Goal: Understand site structure: Understand site structure

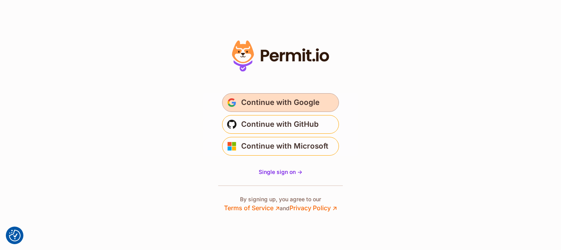
click at [317, 99] on span "Continue with Google" at bounding box center [280, 102] width 78 height 12
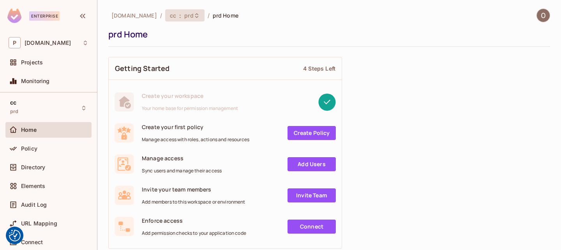
click at [179, 15] on span ":" at bounding box center [180, 15] width 3 height 6
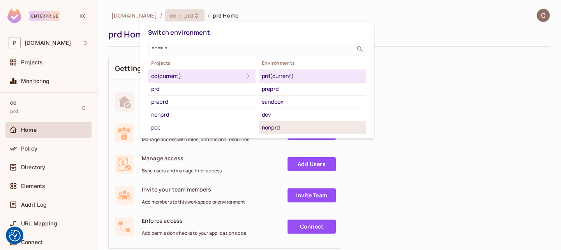
click at [288, 124] on div "nonprd" at bounding box center [312, 127] width 101 height 9
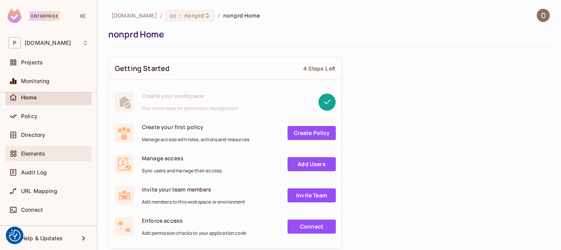
scroll to position [33, 0]
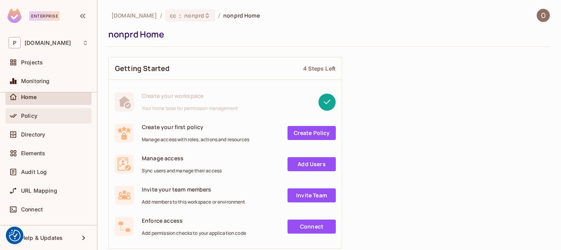
click at [39, 122] on div "Policy" at bounding box center [48, 116] width 86 height 16
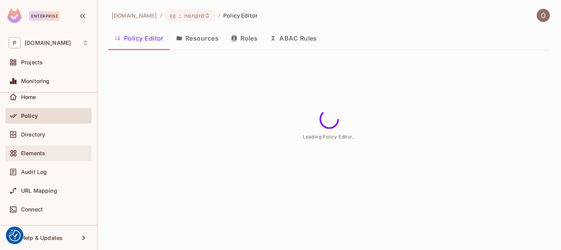
click at [30, 150] on span "Elements" at bounding box center [33, 153] width 24 height 6
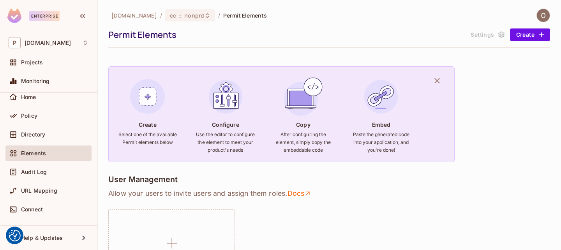
click at [39, 198] on div "URL Mapping" at bounding box center [48, 192] width 86 height 19
click at [44, 179] on div "Audit Log" at bounding box center [48, 172] width 86 height 16
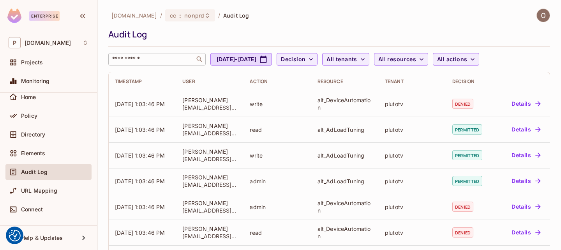
click at [155, 56] on input "text" at bounding box center [152, 59] width 82 height 8
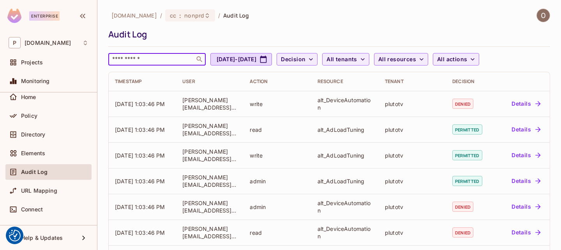
paste input "**********"
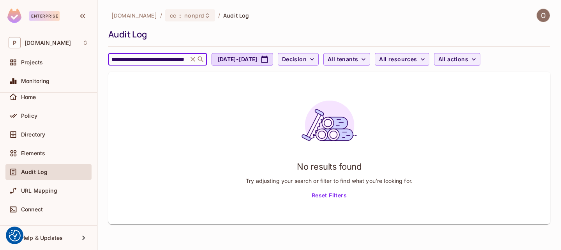
type input "**********"
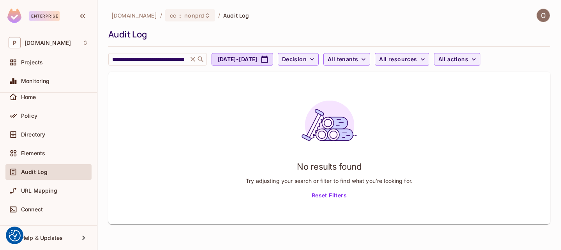
click at [255, 53] on div "**********" at bounding box center [329, 37] width 442 height 57
click at [253, 56] on button "Sep 3, 2025 - Oct 3, 2025" at bounding box center [243, 59] width 62 height 12
select select "*"
select select "****"
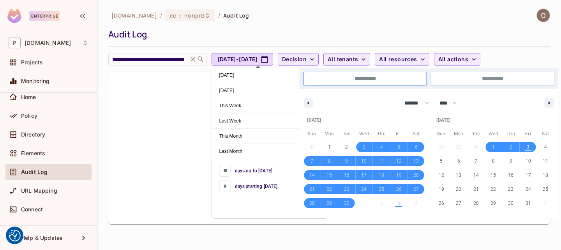
click at [119, 124] on div "No results found Try adjusting your search or filter to find what you’re lookin…" at bounding box center [329, 148] width 442 height 152
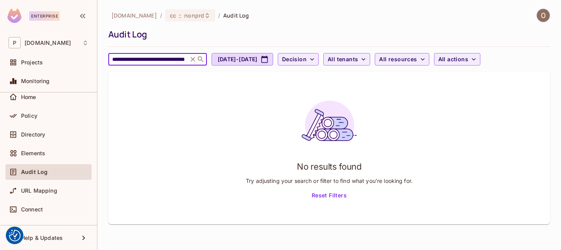
scroll to position [0, 44]
drag, startPoint x: 156, startPoint y: 60, endPoint x: 246, endPoint y: 70, distance: 90.9
click at [246, 70] on div "**********" at bounding box center [329, 117] width 442 height 216
click at [167, 59] on input "**********" at bounding box center [148, 59] width 75 height 8
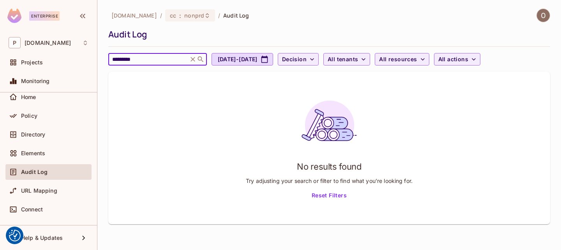
type input "*********"
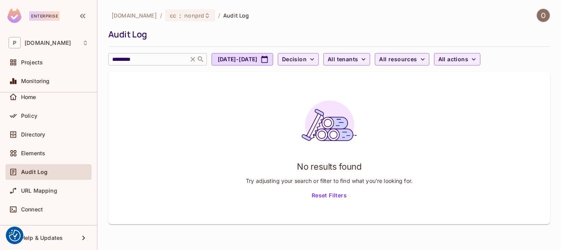
click at [192, 60] on icon at bounding box center [193, 59] width 8 height 8
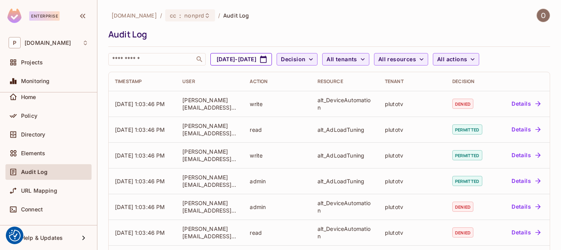
click at [248, 59] on button "Sep 3, 2025 - Oct 3, 2025" at bounding box center [242, 59] width 62 height 12
select select "*"
select select "****"
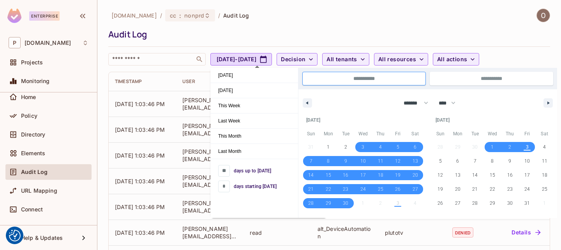
click at [301, 21] on div "pluto.tv / cc : nonprd / Audit Log" at bounding box center [329, 16] width 442 height 14
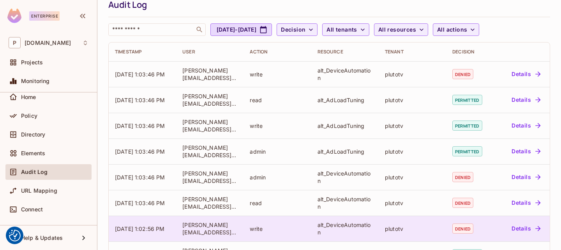
scroll to position [264, 0]
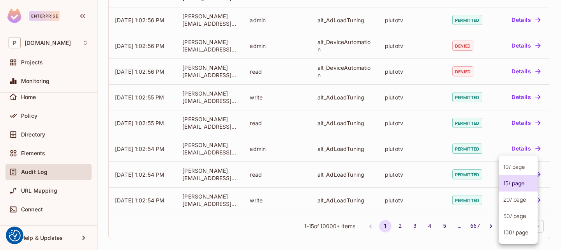
click at [515, 227] on body "We use cookies to enhance your browsing experience, serve personalized ads or c…" at bounding box center [280, 125] width 561 height 250
click at [195, 108] on div at bounding box center [280, 125] width 561 height 250
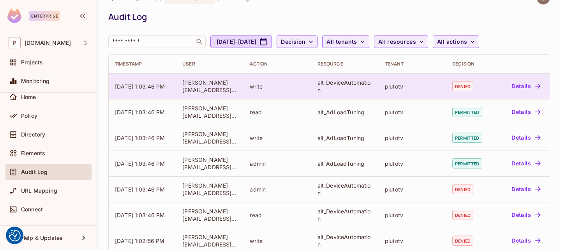
scroll to position [0, 0]
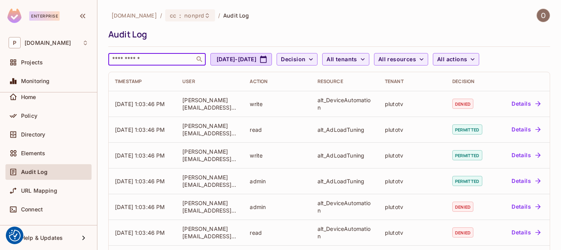
click at [161, 60] on input "text" at bounding box center [152, 59] width 82 height 8
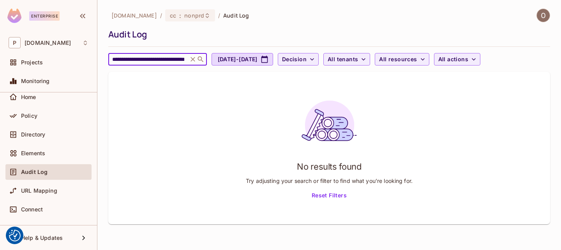
click at [151, 57] on input "**********" at bounding box center [148, 59] width 75 height 8
drag, startPoint x: 139, startPoint y: 59, endPoint x: 247, endPoint y: 68, distance: 108.7
click at [247, 68] on div "**********" at bounding box center [329, 117] width 442 height 216
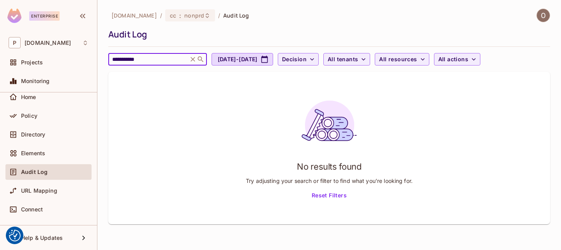
type input "**********"
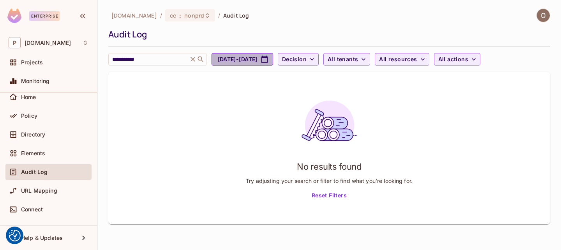
click at [263, 58] on button "Sep 3, 2025 - Oct 3, 2025" at bounding box center [243, 59] width 62 height 12
select select "*"
select select "****"
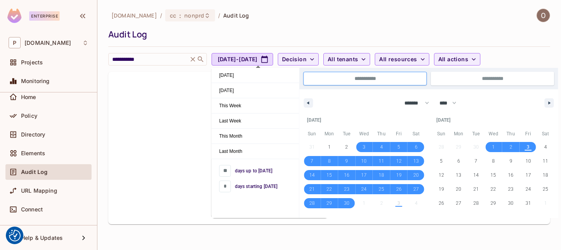
click at [168, 168] on div "No results found Try adjusting your search or filter to find what you’re lookin…" at bounding box center [329, 148] width 442 height 152
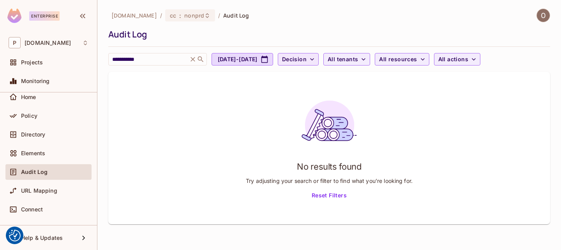
click at [307, 60] on span "Decision" at bounding box center [294, 60] width 25 height 10
click at [496, 60] on div at bounding box center [280, 125] width 561 height 250
click at [193, 60] on icon at bounding box center [193, 59] width 5 height 5
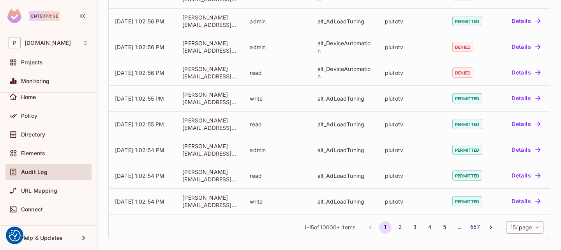
scroll to position [264, 0]
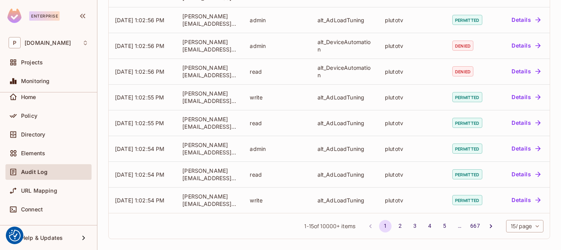
click at [514, 229] on body "We use cookies to enhance your browsing experience, serve personalized ads or c…" at bounding box center [280, 125] width 561 height 250
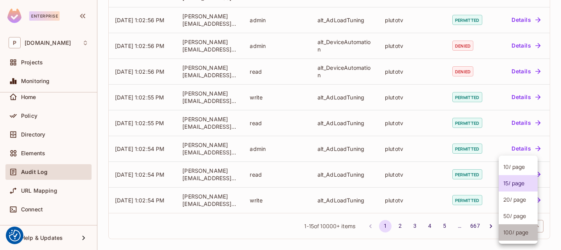
click at [514, 233] on li "100 / page" at bounding box center [518, 232] width 39 height 16
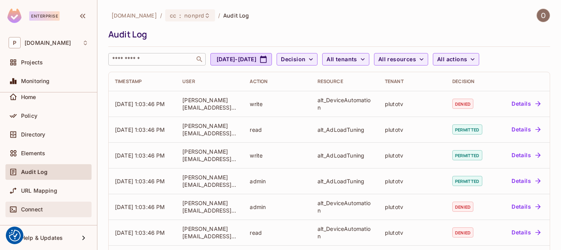
click at [45, 209] on div "Connect" at bounding box center [54, 209] width 67 height 6
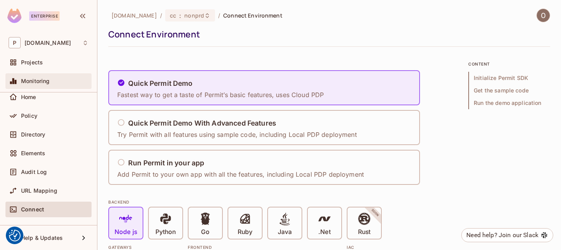
click at [32, 79] on span "Monitoring" at bounding box center [35, 81] width 29 height 6
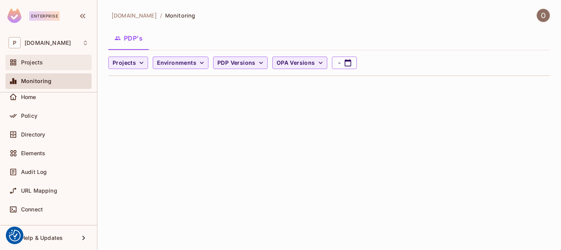
click at [41, 67] on div "Projects" at bounding box center [48, 63] width 86 height 16
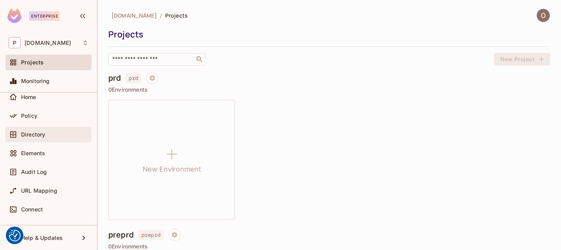
click at [48, 128] on div "Directory" at bounding box center [48, 135] width 86 height 16
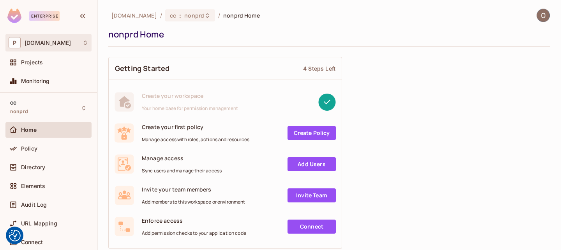
click at [61, 43] on div "P pluto.tv" at bounding box center [49, 42] width 80 height 11
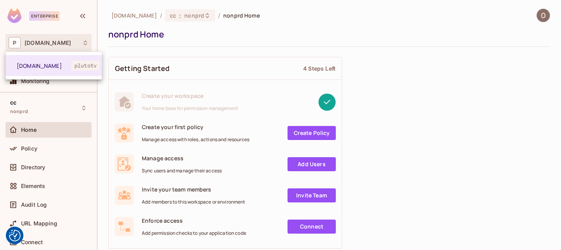
click at [61, 43] on div at bounding box center [280, 125] width 561 height 250
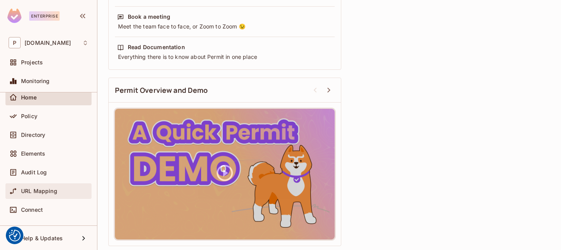
scroll to position [33, 0]
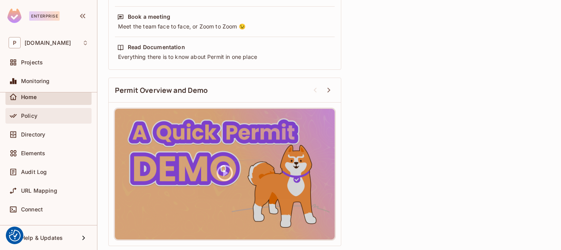
click at [31, 111] on div "Policy" at bounding box center [49, 115] width 80 height 9
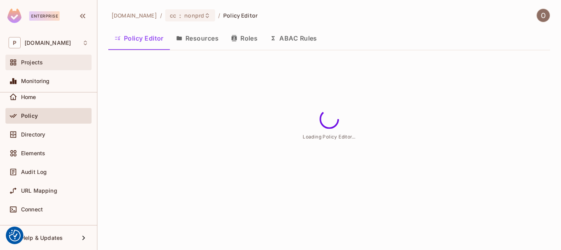
click at [30, 67] on div "Projects" at bounding box center [49, 62] width 80 height 9
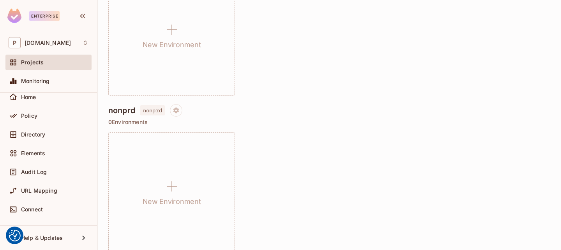
scroll to position [273, 0]
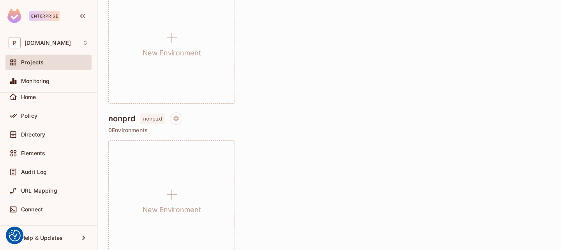
click at [145, 117] on span "nonprd" at bounding box center [152, 118] width 25 height 10
click at [179, 119] on icon "Project settings" at bounding box center [175, 118] width 5 height 6
click at [324, 146] on div at bounding box center [280, 125] width 561 height 250
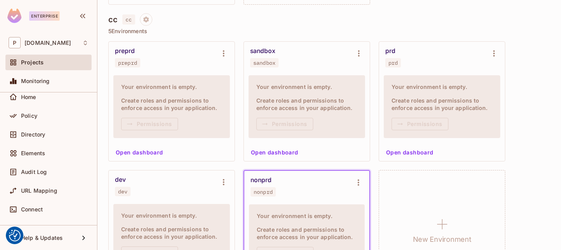
scroll to position [734, 0]
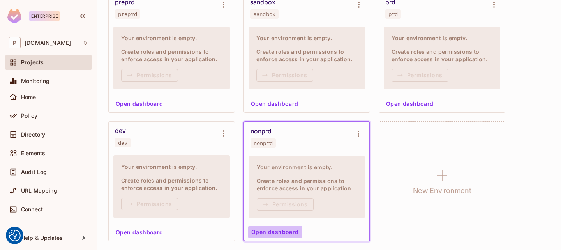
click at [281, 232] on button "Open dashboard" at bounding box center [275, 232] width 54 height 12
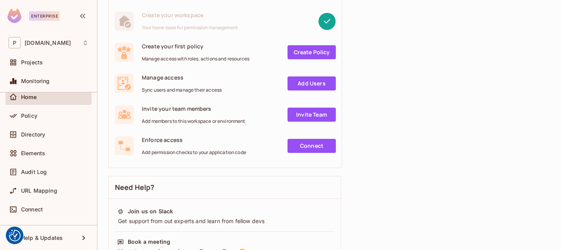
scroll to position [117, 0]
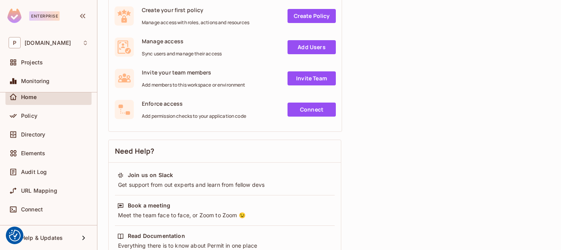
click at [197, 87] on span "Add members to this workspace or environment" at bounding box center [194, 85] width 104 height 6
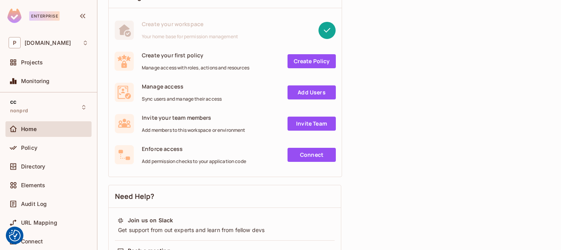
scroll to position [0, 0]
click at [45, 128] on div "Home" at bounding box center [54, 130] width 67 height 6
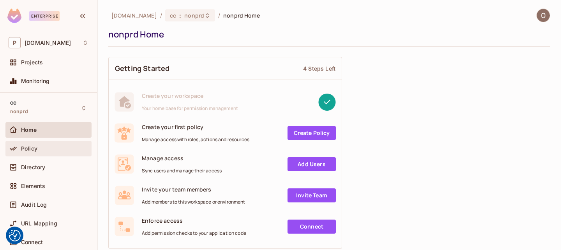
click at [37, 149] on div "Policy" at bounding box center [54, 148] width 67 height 6
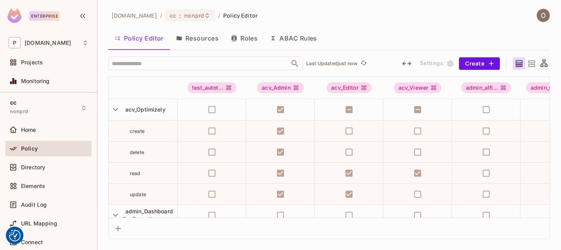
click at [196, 39] on button "Resources" at bounding box center [197, 37] width 55 height 19
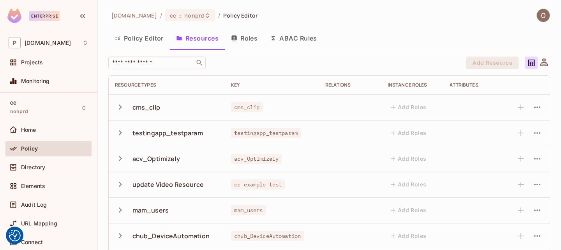
click at [242, 39] on button "Roles" at bounding box center [244, 37] width 39 height 19
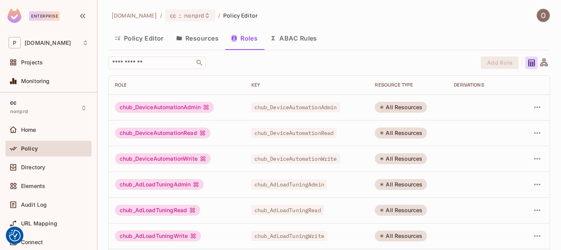
click at [291, 37] on button "ABAC Rules" at bounding box center [294, 37] width 60 height 19
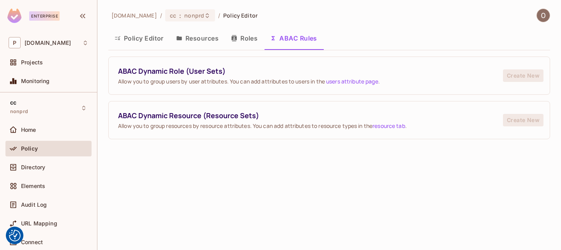
click at [244, 39] on button "Roles" at bounding box center [244, 37] width 39 height 19
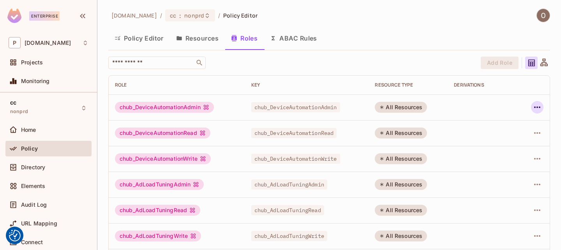
click at [533, 103] on icon "button" at bounding box center [537, 107] width 9 height 9
click at [506, 125] on ul "Edit Role Edit Attributes Delete Role" at bounding box center [498, 142] width 69 height 58
click at [366, 23] on div at bounding box center [280, 125] width 561 height 250
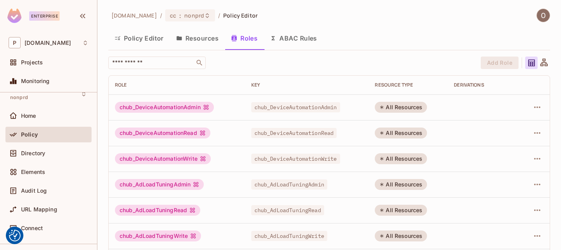
scroll to position [33, 0]
